Goal: Task Accomplishment & Management: Use online tool/utility

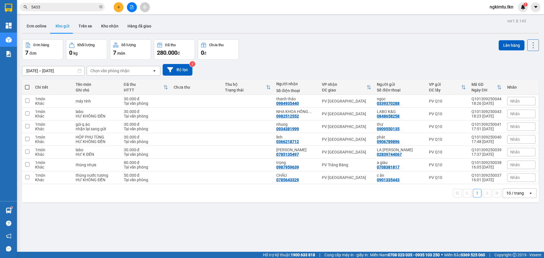
click at [30, 88] on th at bounding box center [27, 87] width 10 height 15
click at [27, 88] on span at bounding box center [27, 87] width 5 height 5
click at [27, 84] on input "checkbox" at bounding box center [27, 84] width 0 height 0
checkbox input "true"
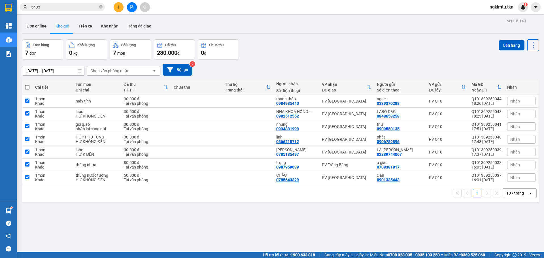
checkbox input "true"
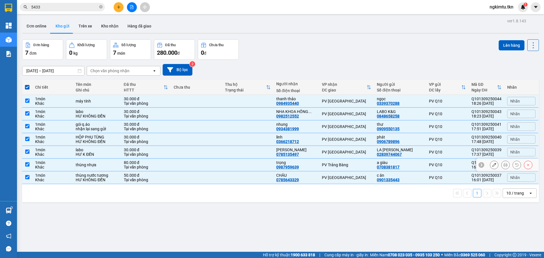
click at [248, 168] on td at bounding box center [247, 165] width 51 height 13
checkbox input "false"
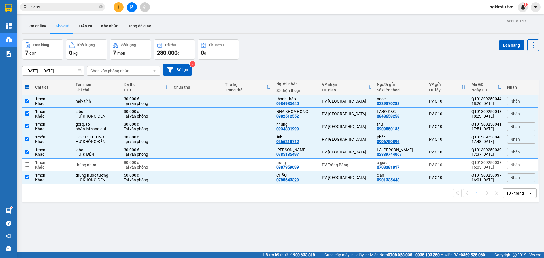
click at [492, 50] on div "Đơn hàng 7 đơn Khối lượng 0 kg Số lượng 7 món Đã thu 280.000 đ Chưa thu 0 đ Lên…" at bounding box center [280, 49] width 516 height 20
click at [498, 45] on button "Lên hàng" at bounding box center [511, 45] width 26 height 10
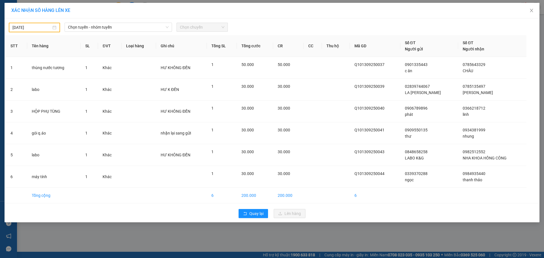
click at [34, 28] on input "12/09/2025" at bounding box center [31, 27] width 39 height 6
click at [19, 77] on div "14" at bounding box center [17, 77] width 7 height 7
type input "14/09/2025"
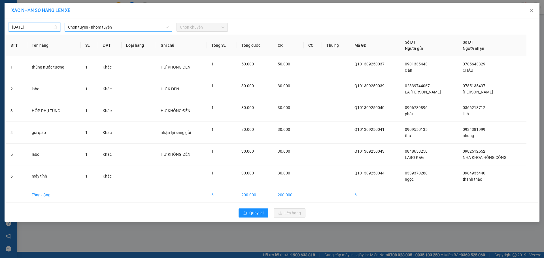
click at [101, 27] on span "Chọn tuyến - nhóm tuyến" at bounding box center [118, 27] width 101 height 8
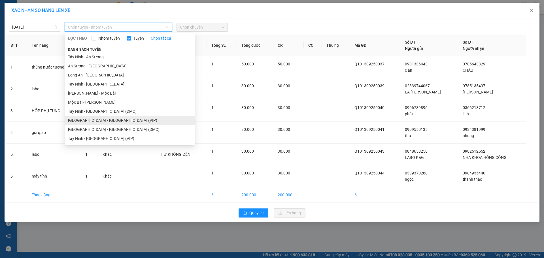
click at [110, 117] on li "Sài Gòn - Tây Ninh (VIP)" at bounding box center [130, 120] width 130 height 9
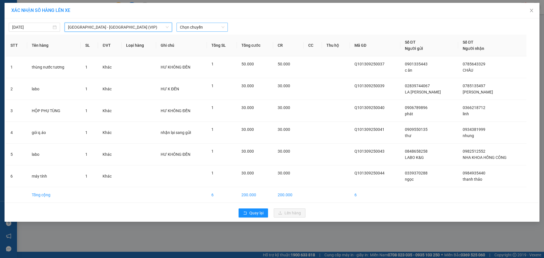
click at [189, 29] on span "Chọn chuyến" at bounding box center [202, 27] width 44 height 8
type input "50205"
click at [212, 40] on div "04:20 - 50H-502.05" at bounding box center [202, 38] width 44 height 6
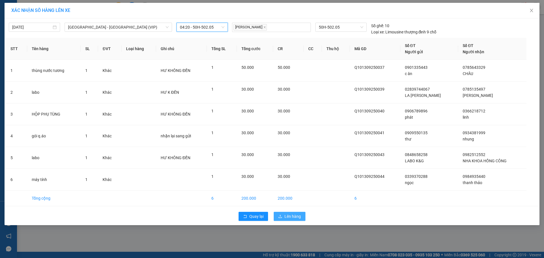
click at [292, 214] on span "Lên hàng" at bounding box center [292, 216] width 16 height 6
